Goal: Information Seeking & Learning: Learn about a topic

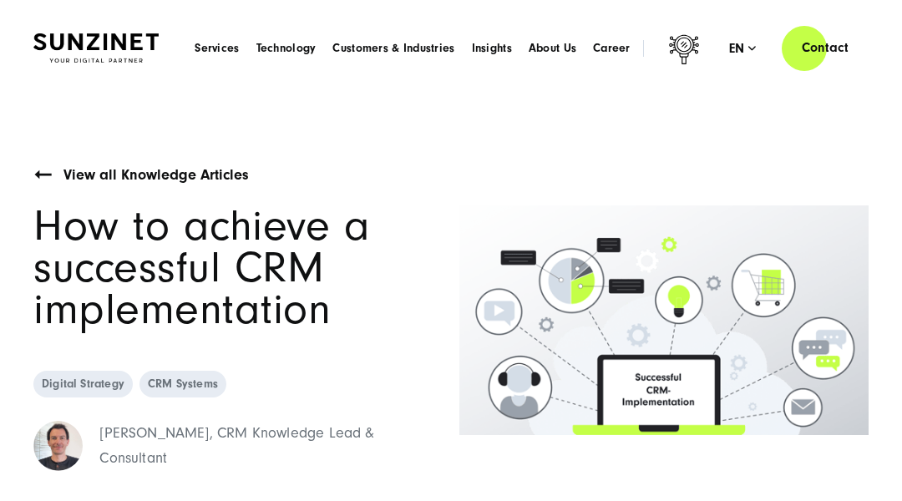
click at [83, 83] on header "Smart Search AI Here you can ask a specific question about our agency and our s…" at bounding box center [451, 48] width 902 height 96
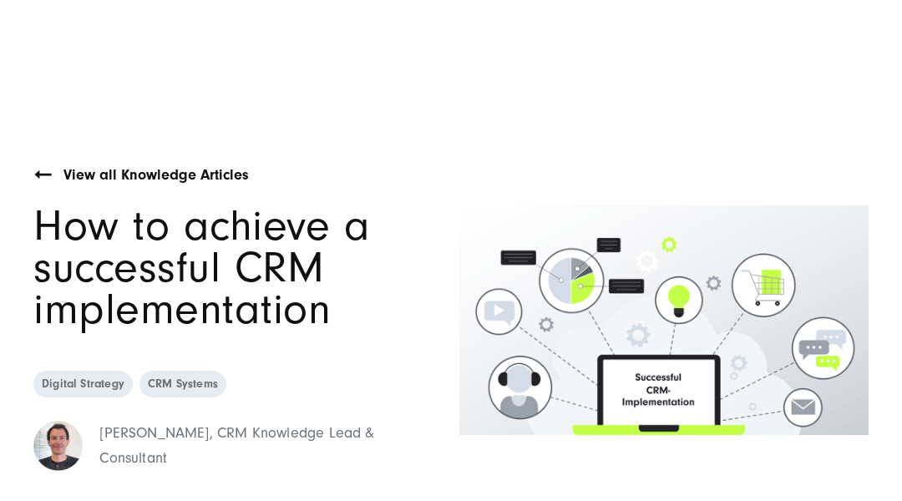
scroll to position [33, 0]
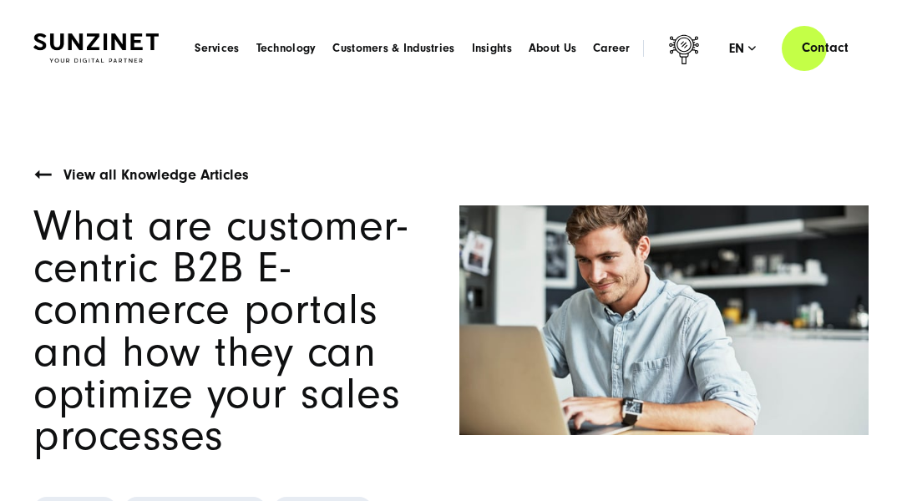
click at [83, 83] on header "Smart Search AI Here you can ask a specific question about our agency and our s…" at bounding box center [451, 48] width 902 height 96
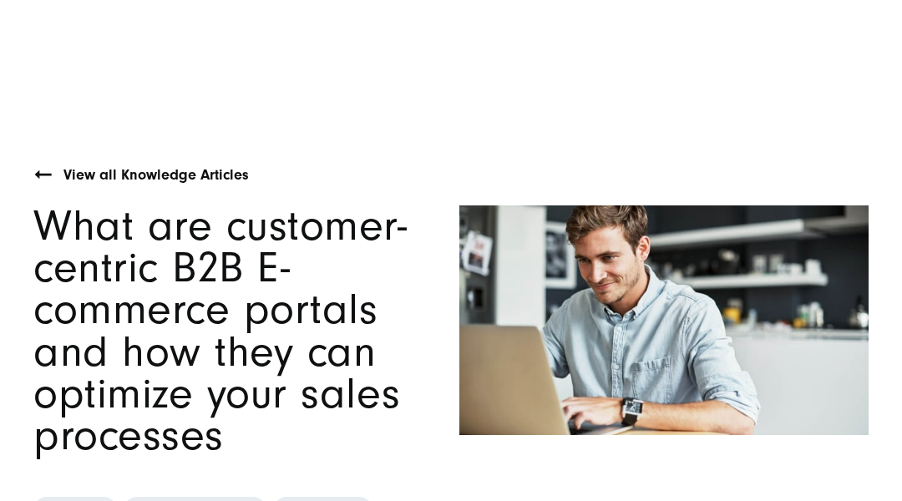
scroll to position [33, 0]
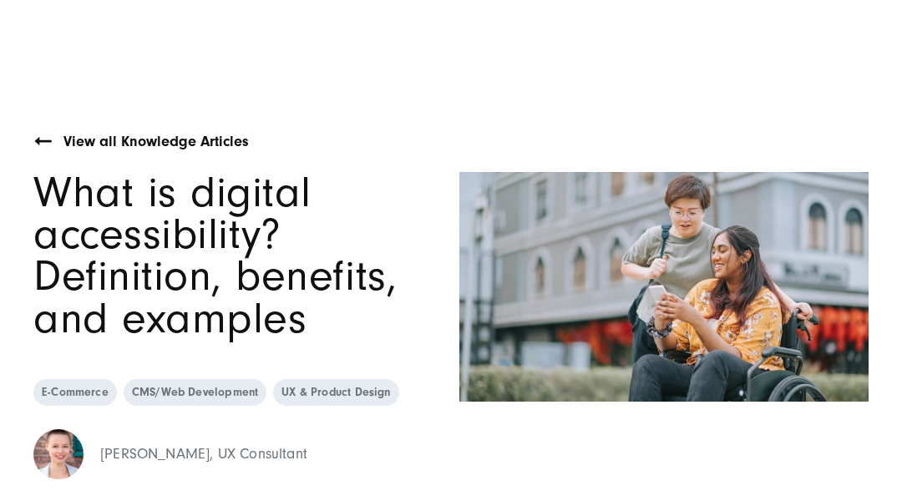
scroll to position [33, 0]
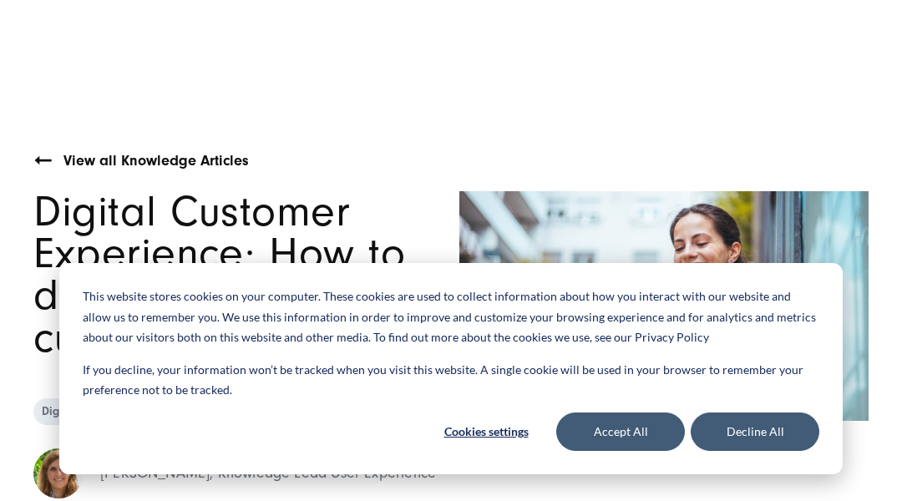
scroll to position [33, 0]
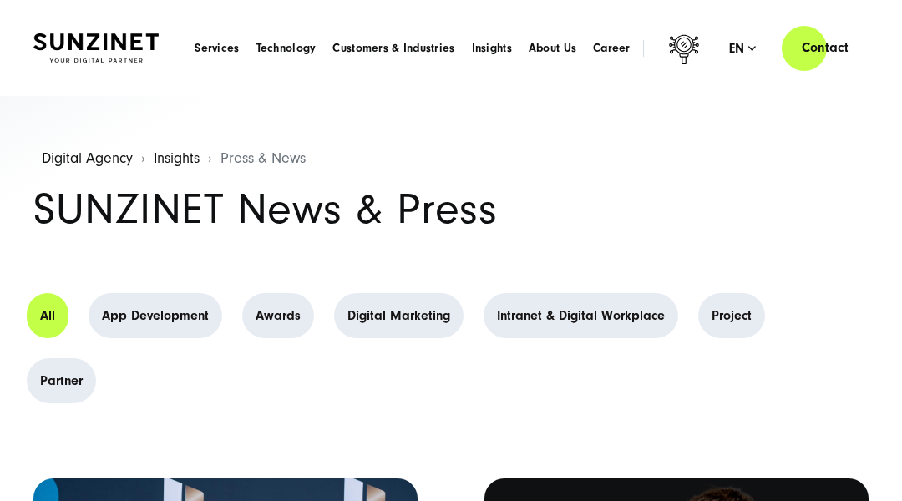
click at [83, 83] on header "Smart Search AI Here you can ask a specific question about our agency and our s…" at bounding box center [451, 48] width 902 height 96
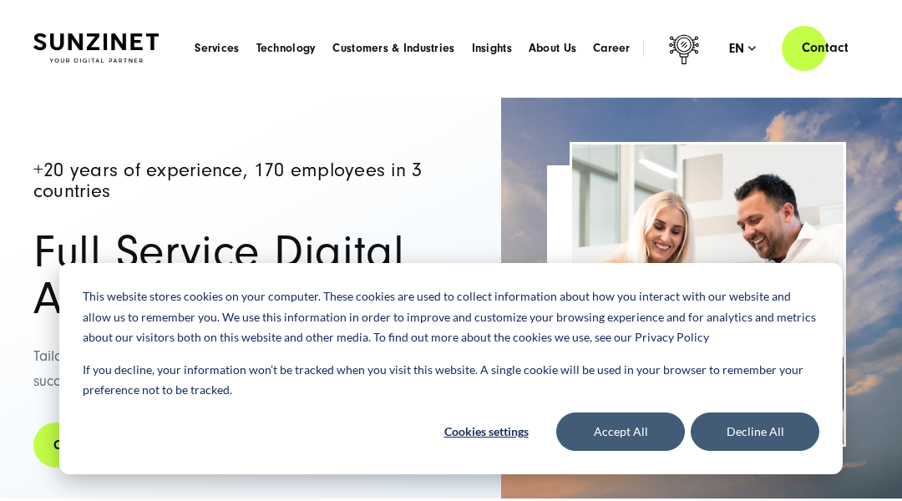
click at [83, 83] on header "Smart Search AI Here you can ask a specific question about our agency and our s…" at bounding box center [451, 48] width 902 height 96
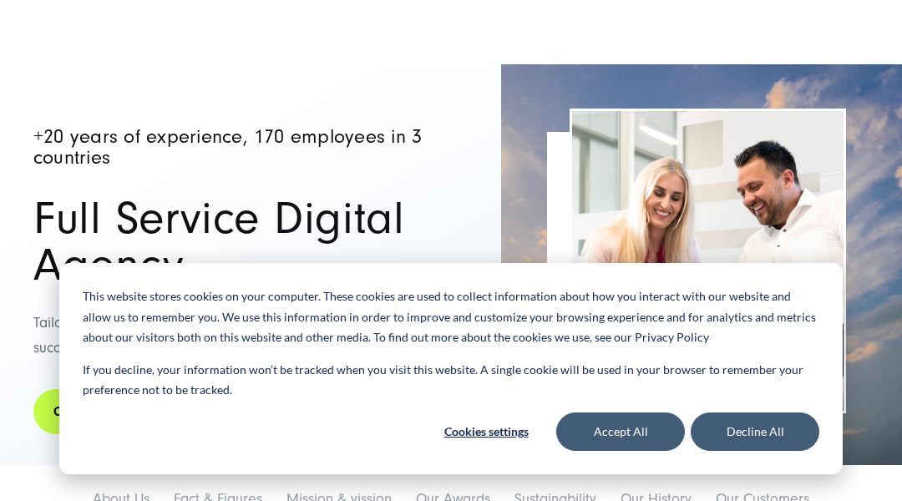
scroll to position [33, 0]
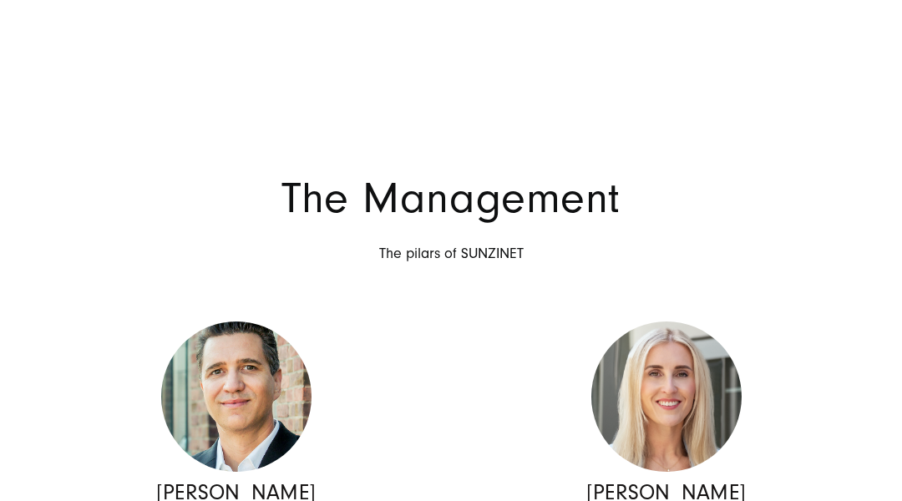
scroll to position [33, 0]
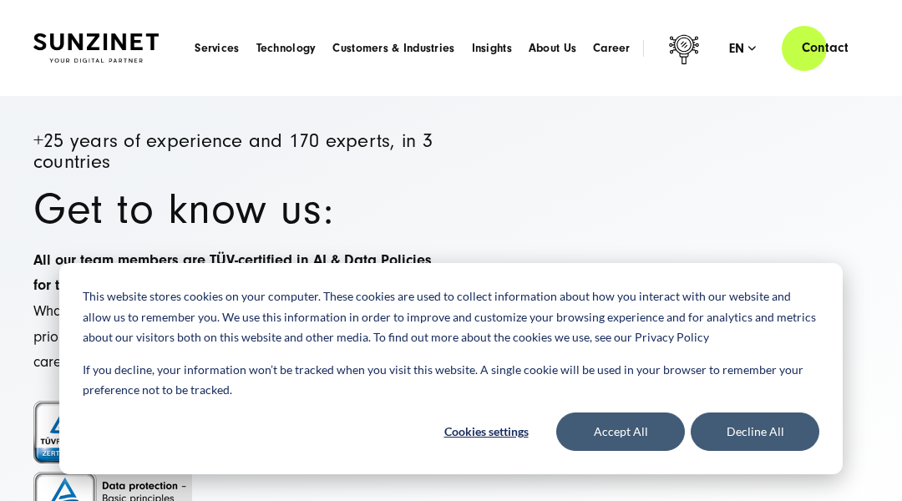
click at [83, 83] on header "Smart Search AI Here you can ask a specific question about our agency and our s…" at bounding box center [451, 48] width 902 height 96
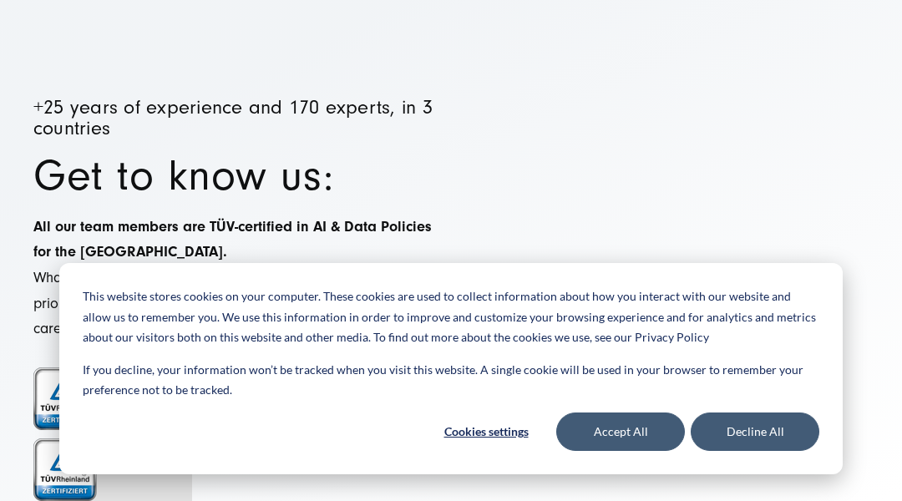
scroll to position [33, 0]
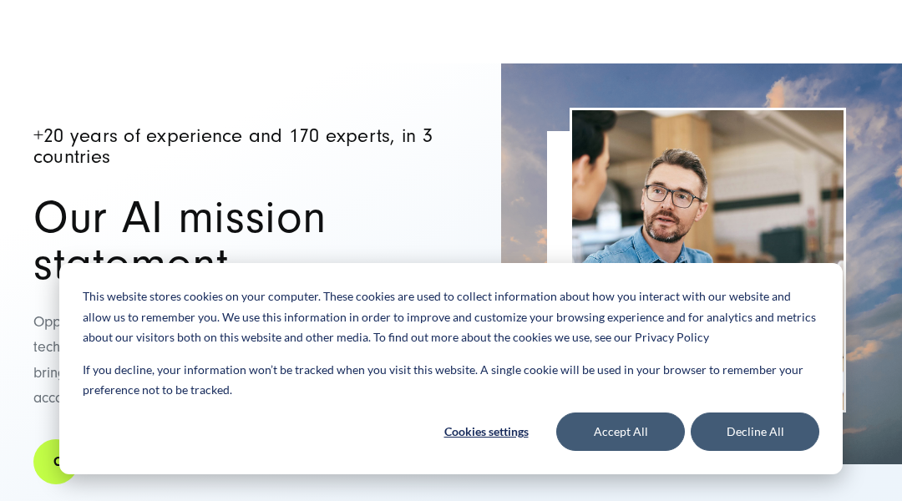
scroll to position [33, 0]
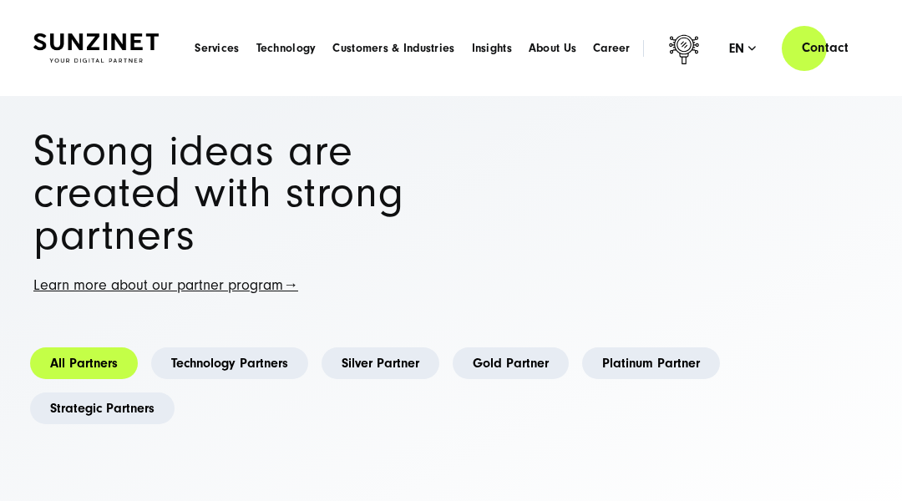
click at [83, 83] on header "Smart Search AI Here you can ask a specific question about our agency and our s…" at bounding box center [451, 48] width 902 height 96
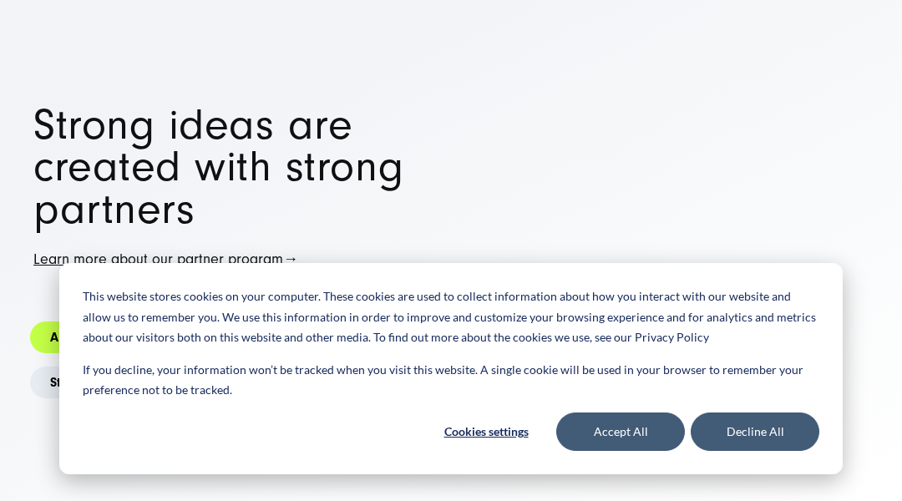
scroll to position [33, 0]
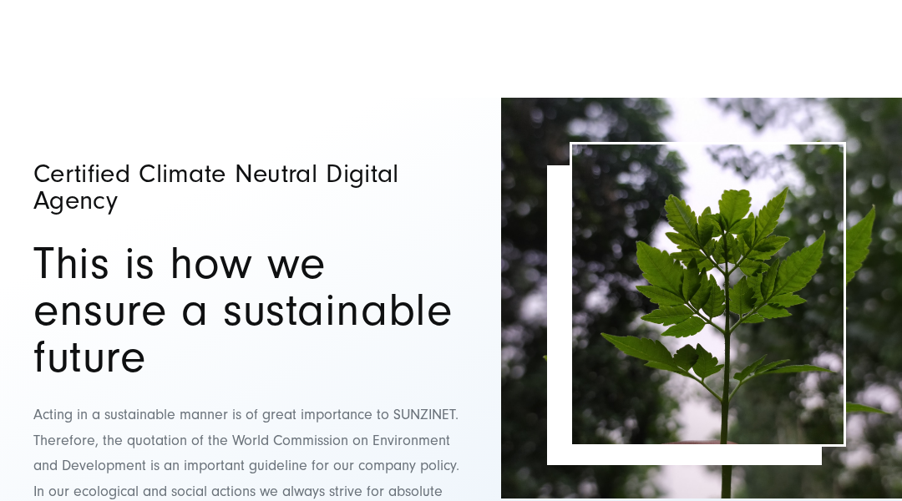
scroll to position [33, 0]
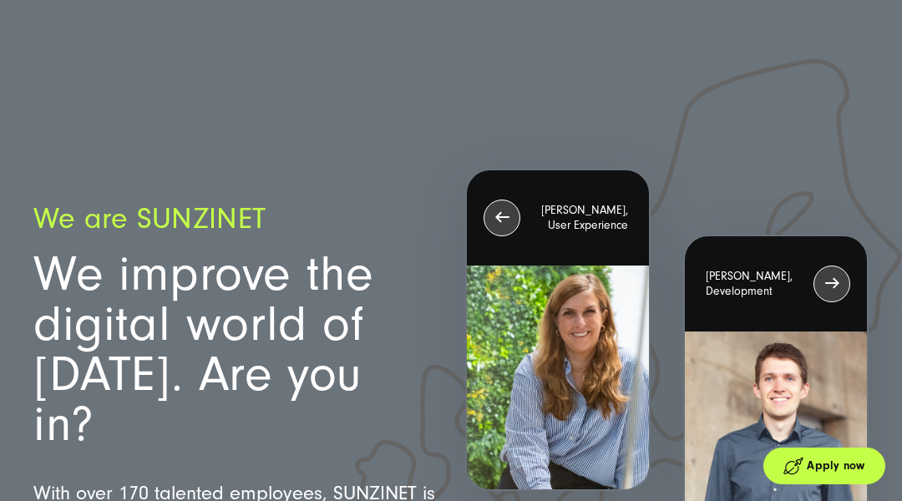
scroll to position [33, 0]
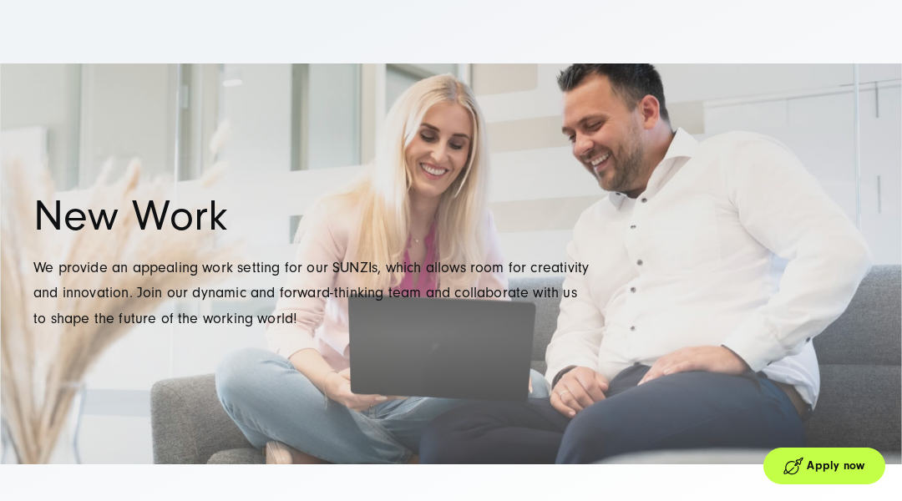
scroll to position [33, 0]
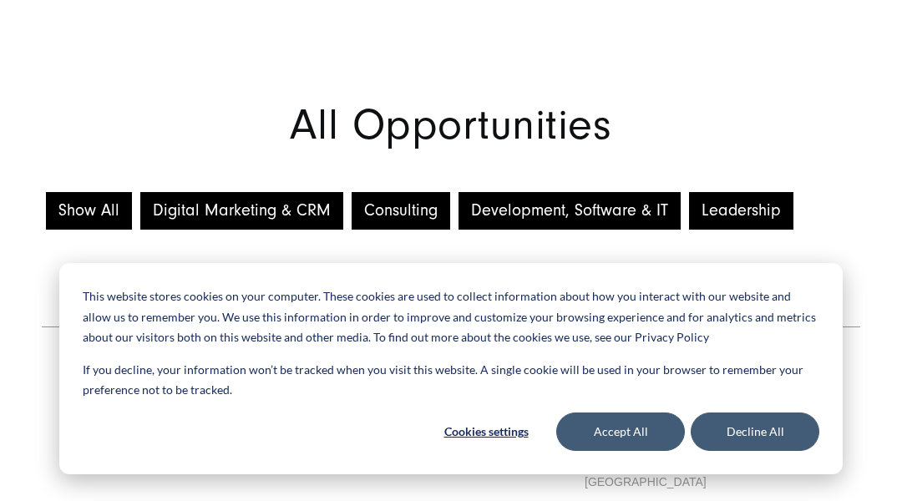
scroll to position [33, 0]
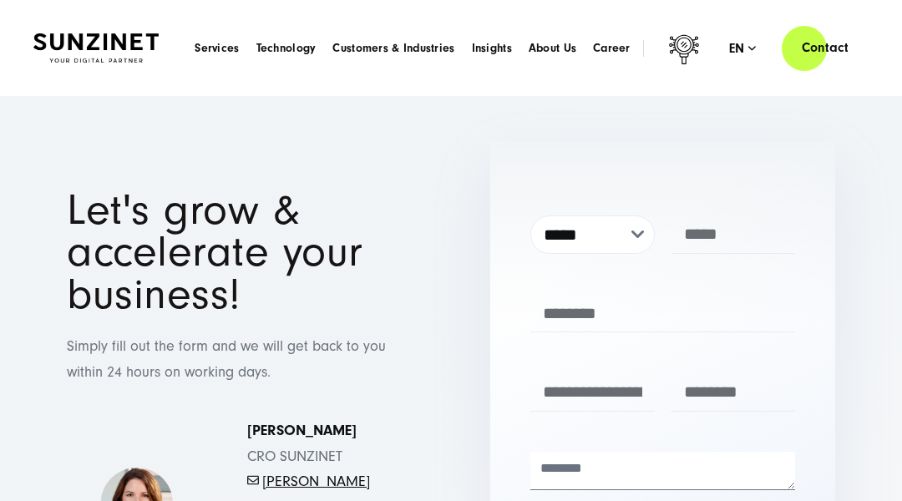
click at [83, 83] on header "Smart Search AI Here you can ask a specific question about our agency and our s…" at bounding box center [451, 48] width 902 height 96
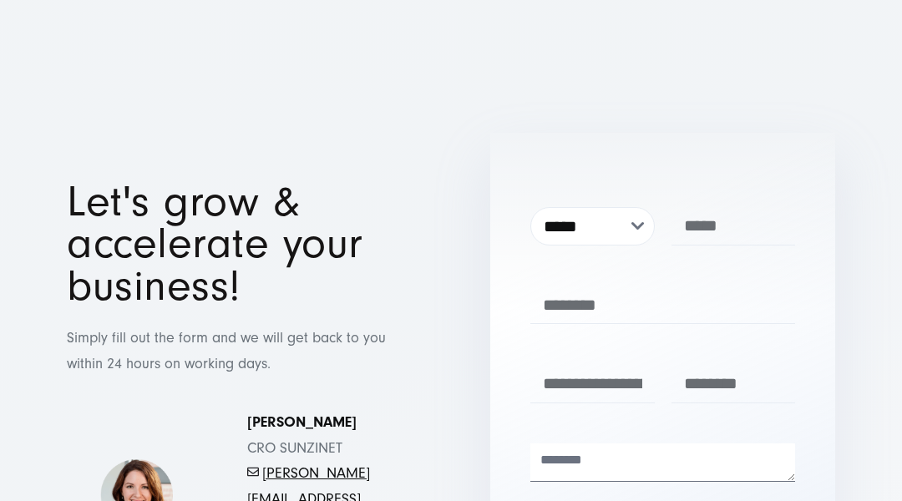
scroll to position [33, 0]
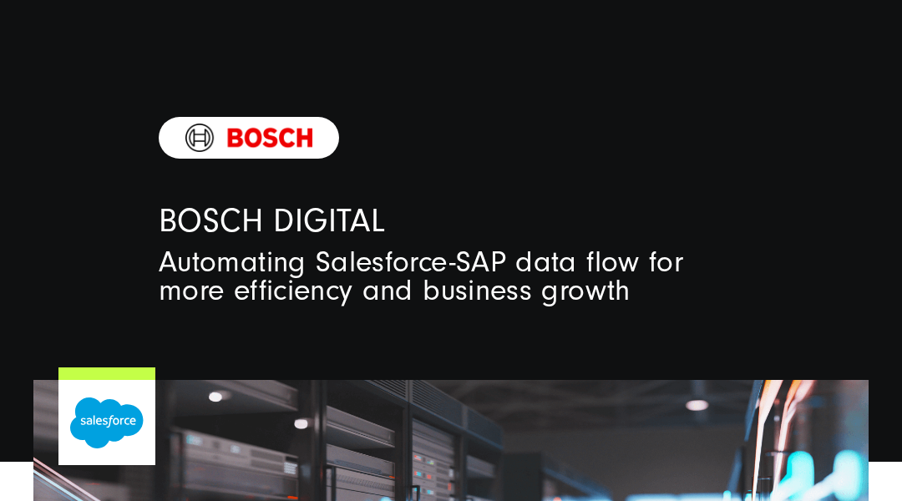
scroll to position [33, 0]
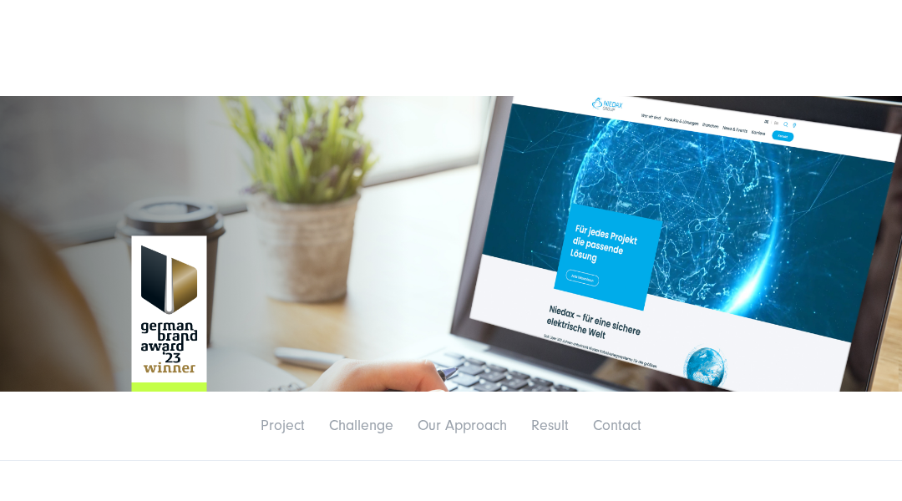
scroll to position [33, 0]
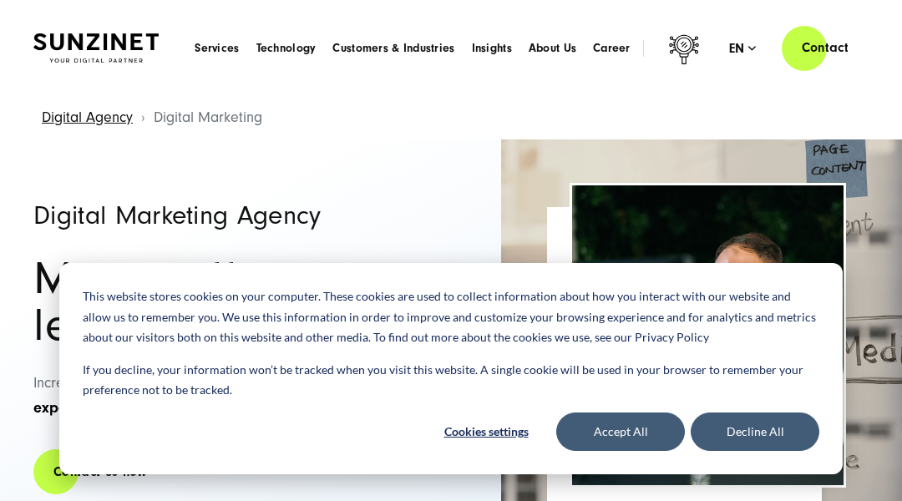
click at [83, 83] on header "Smart Search AI Here you can ask a specific question about our agency and our s…" at bounding box center [451, 48] width 902 height 96
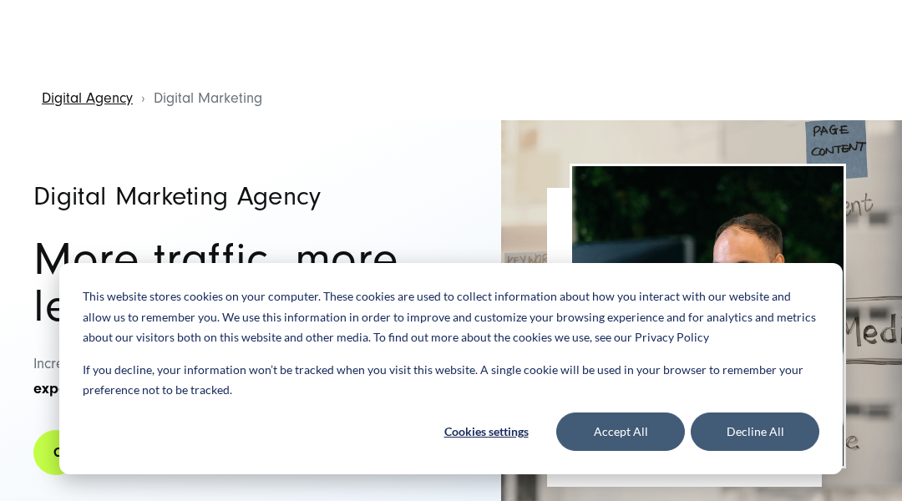
scroll to position [33, 0]
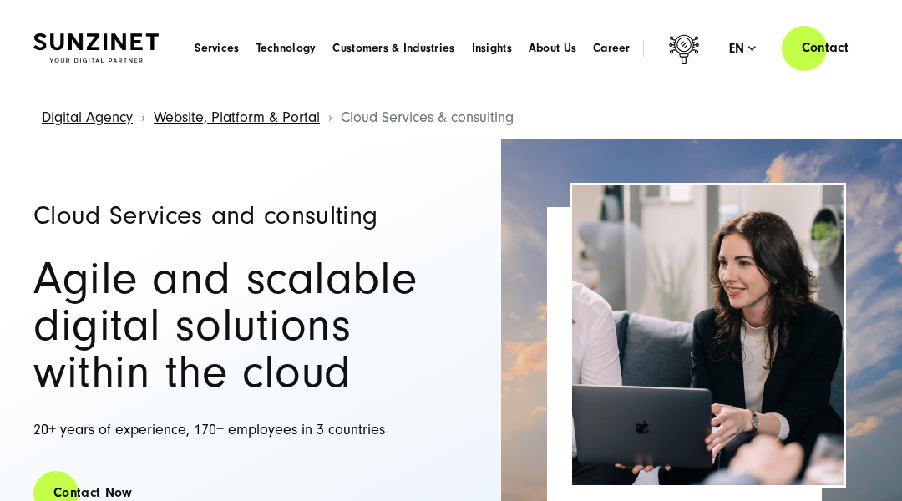
click at [83, 83] on header "Smart Search AI Here you can ask a specific question about our agency and our s…" at bounding box center [451, 48] width 902 height 96
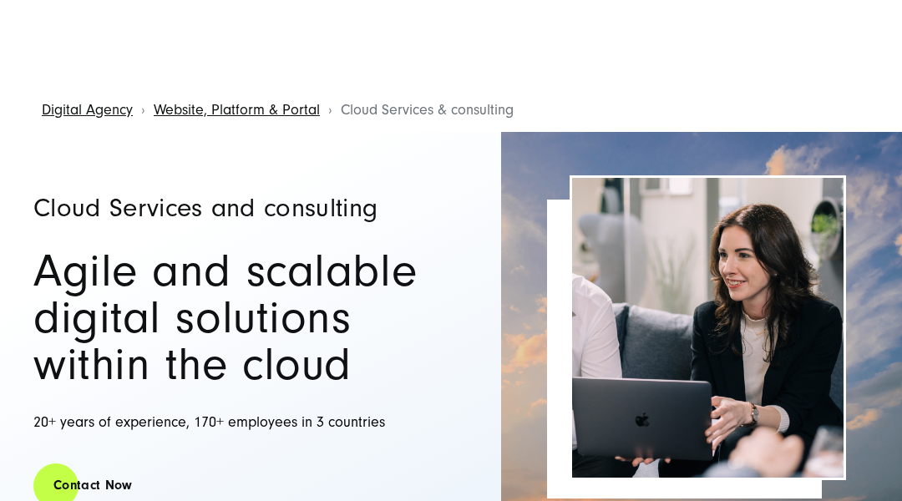
scroll to position [33, 0]
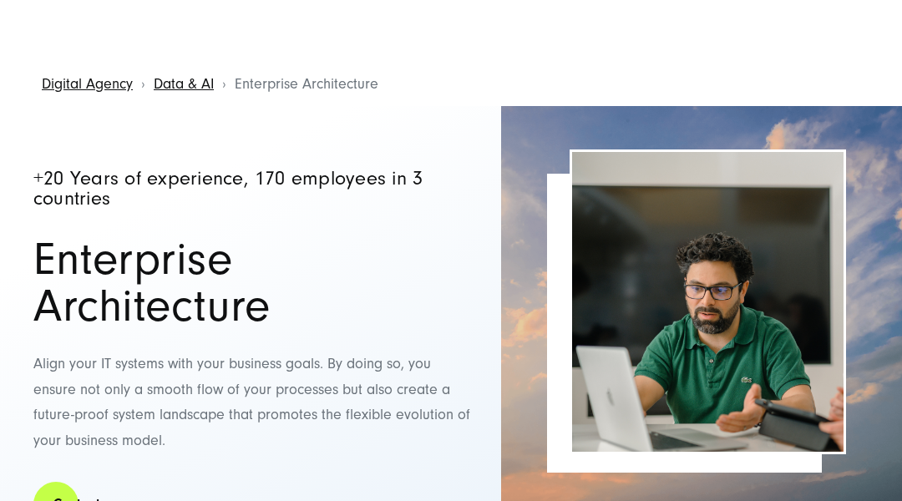
scroll to position [33, 0]
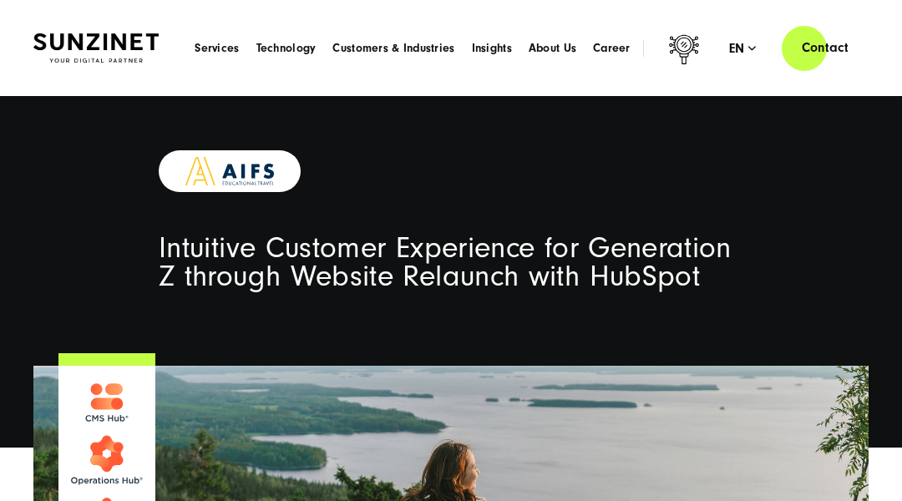
click at [83, 83] on header "Smart Search AI Here you can ask a specific question about our agency and our s…" at bounding box center [451, 48] width 902 height 96
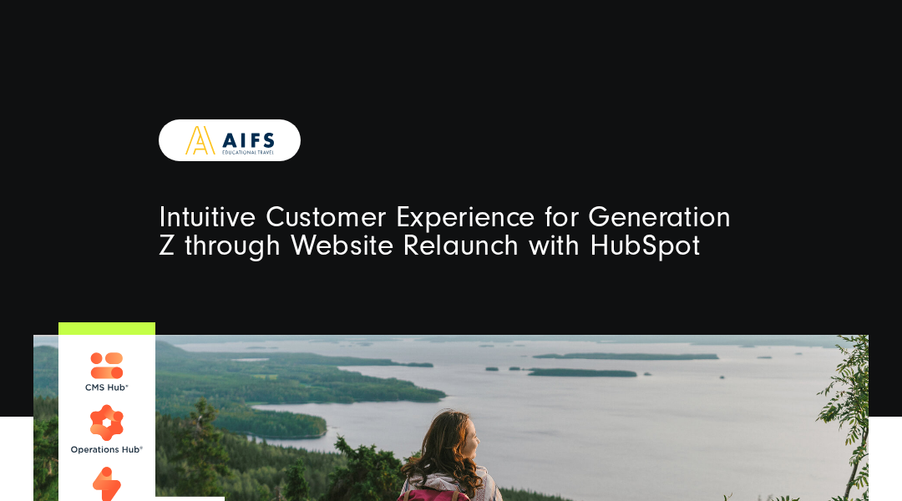
scroll to position [33, 0]
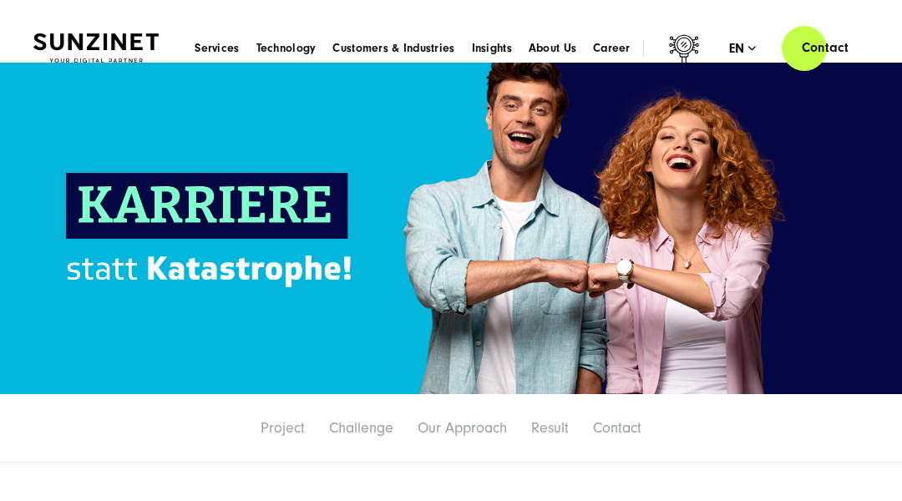
scroll to position [33, 0]
